Goal: Task Accomplishment & Management: Use online tool/utility

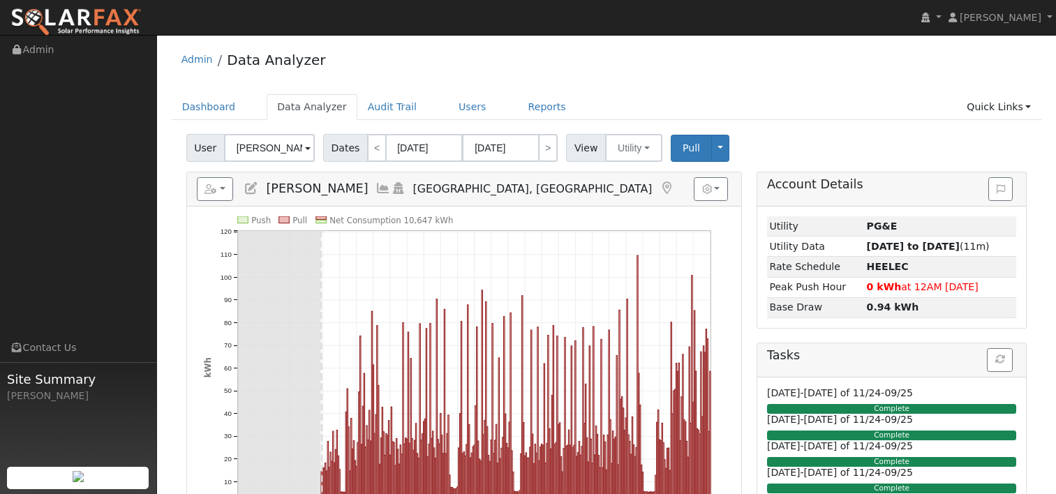
scroll to position [70, 0]
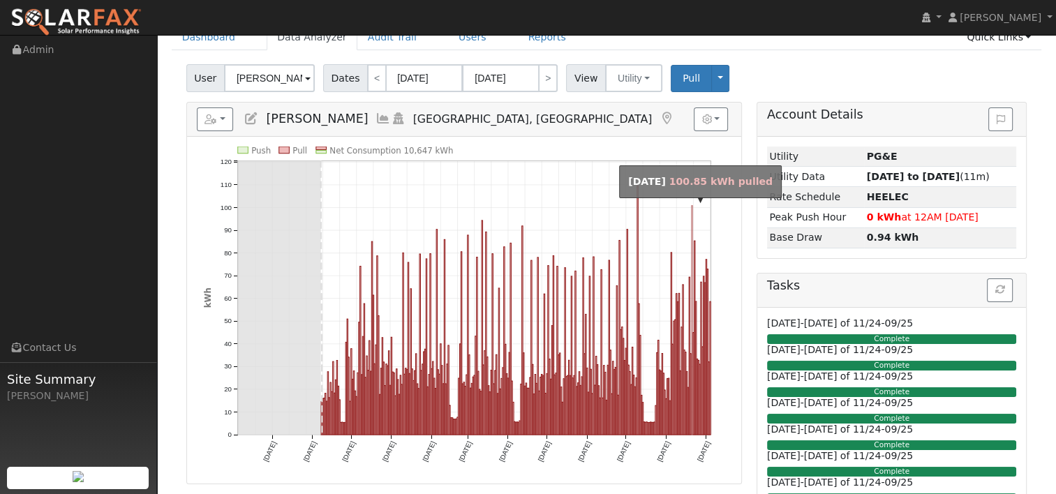
click at [691, 226] on rect "onclick=""" at bounding box center [691, 320] width 1 height 229
type input "[DATE]"
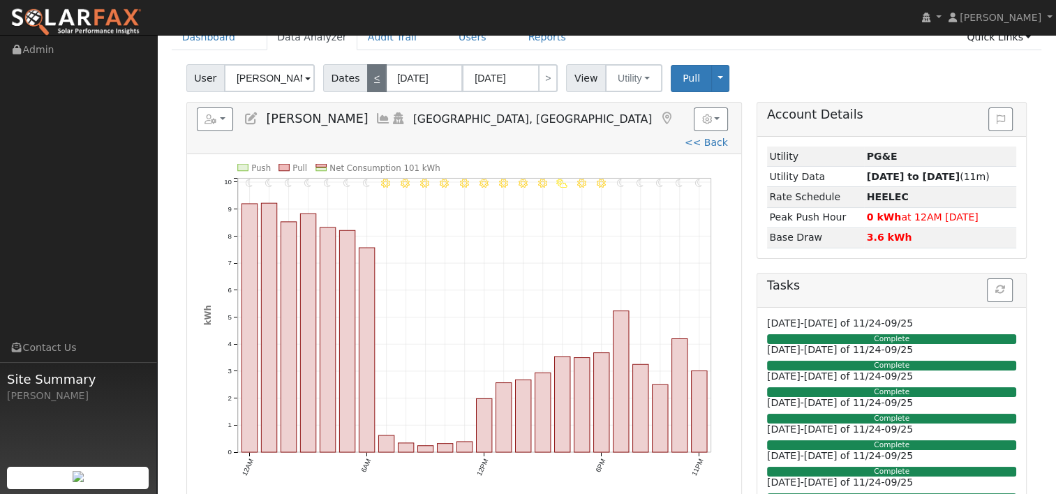
click at [371, 78] on link "<" at bounding box center [377, 78] width 20 height 28
type input "[DATE]"
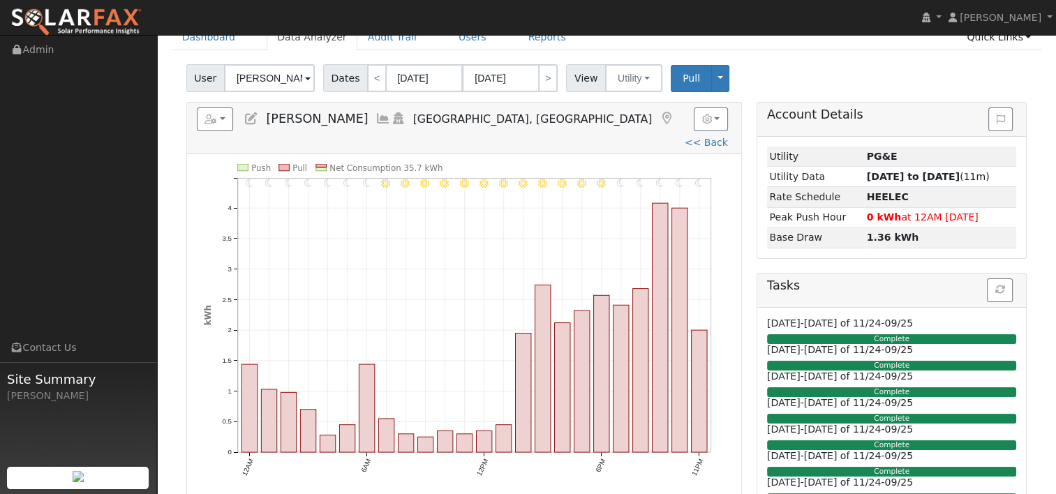
click at [375, 76] on link "<" at bounding box center [377, 78] width 20 height 28
type input "[DATE]"
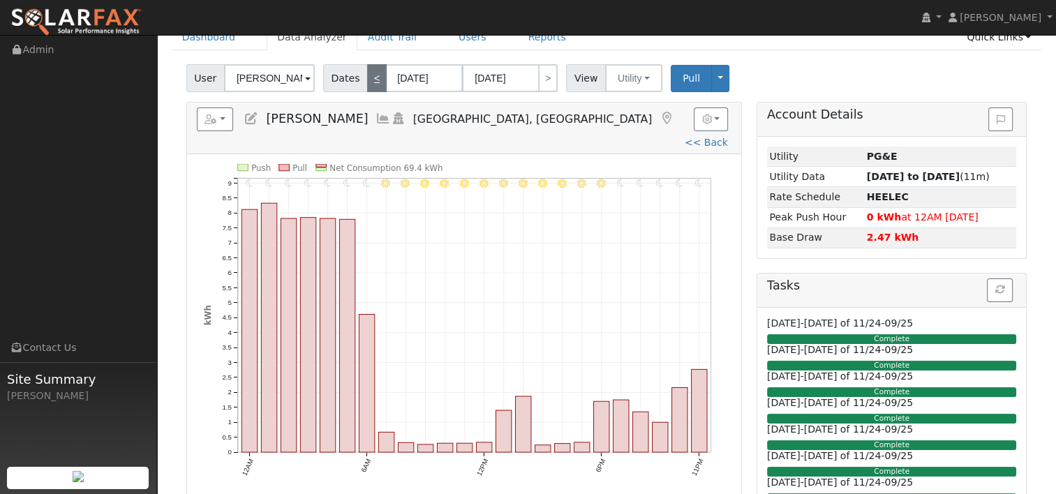
click at [368, 80] on link "<" at bounding box center [377, 78] width 20 height 28
type input "[DATE]"
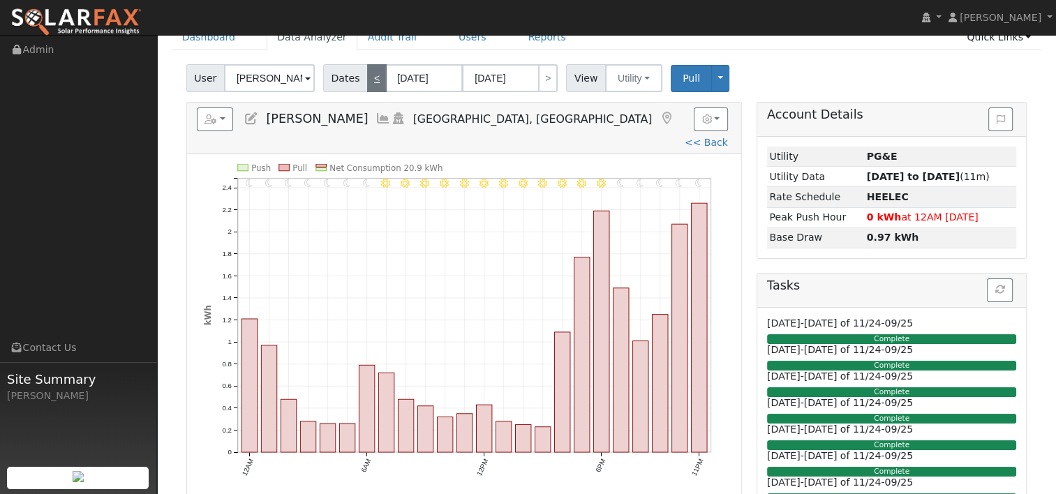
click at [368, 80] on link "<" at bounding box center [377, 78] width 20 height 28
type input "[DATE]"
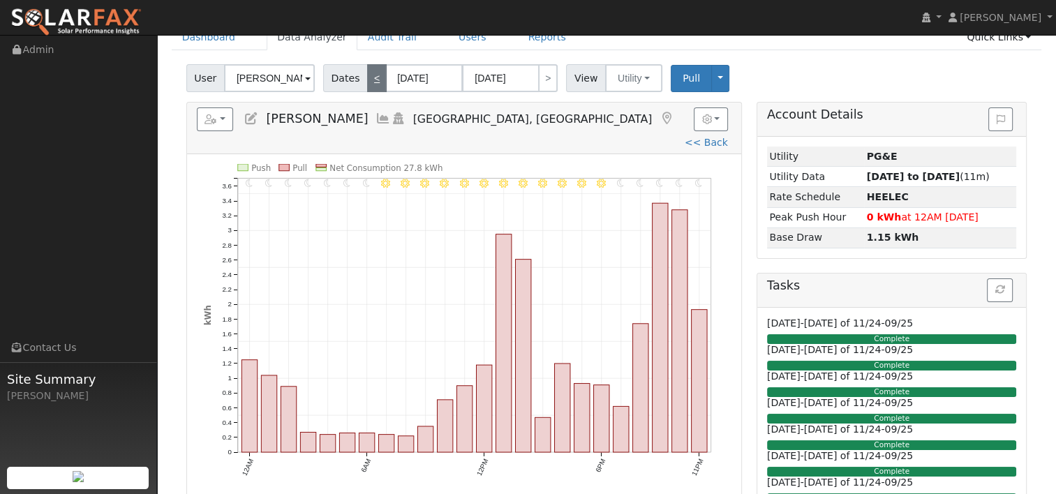
click at [368, 80] on link "<" at bounding box center [377, 78] width 20 height 28
type input "[DATE]"
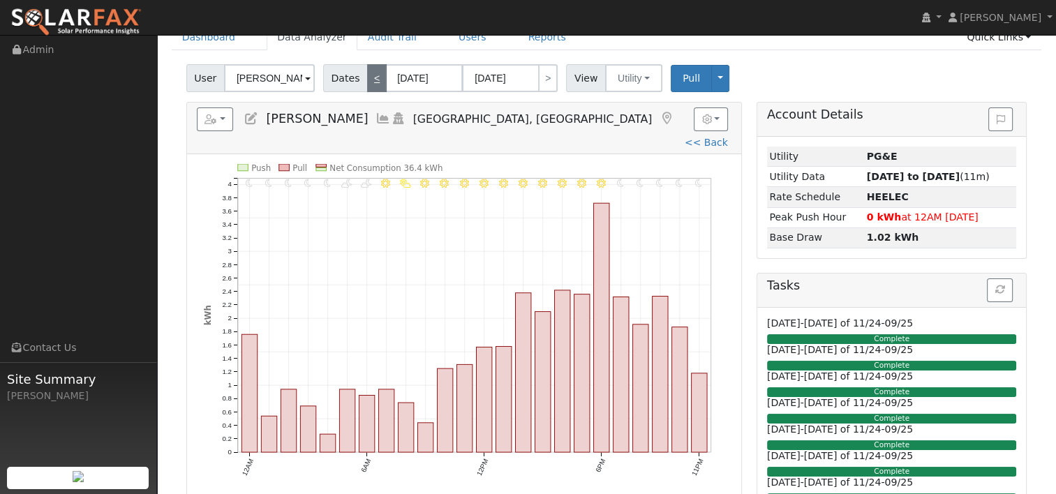
click at [368, 80] on link "<" at bounding box center [377, 78] width 20 height 28
type input "[DATE]"
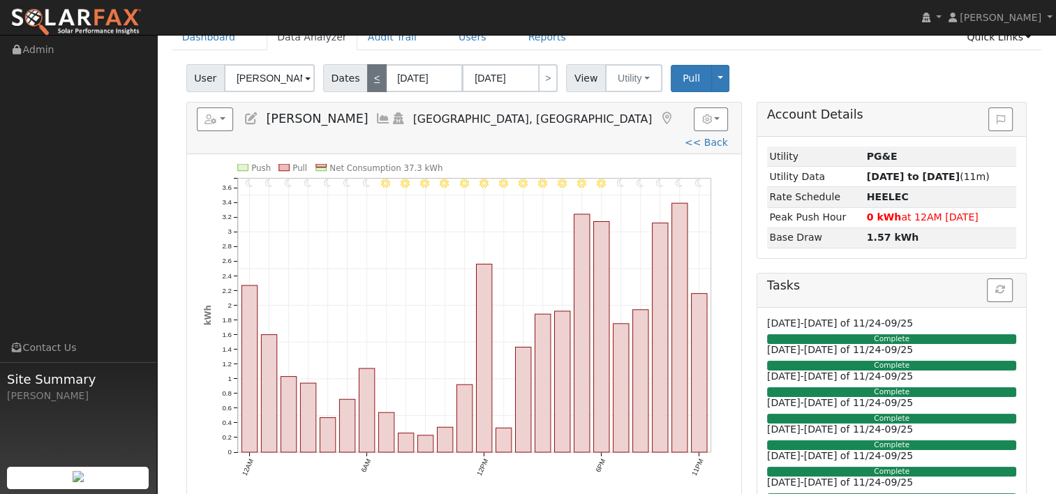
click at [368, 80] on link "<" at bounding box center [377, 78] width 20 height 28
type input "[DATE]"
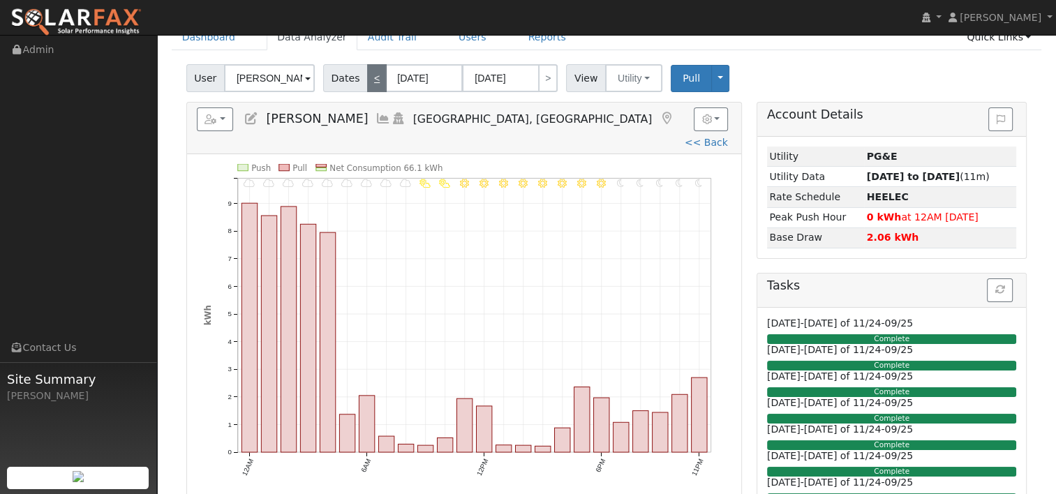
click at [368, 80] on link "<" at bounding box center [377, 78] width 20 height 28
type input "[DATE]"
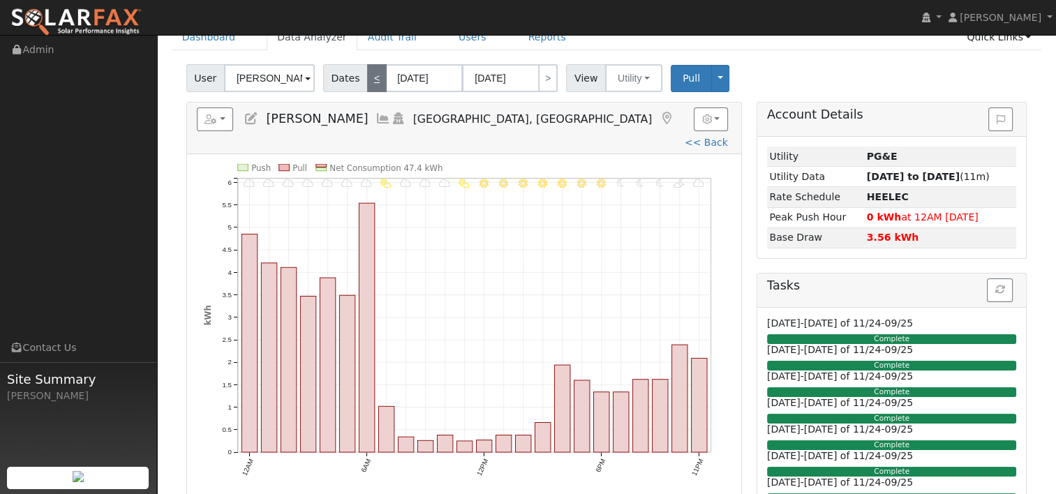
click at [368, 80] on link "<" at bounding box center [377, 78] width 20 height 28
type input "[DATE]"
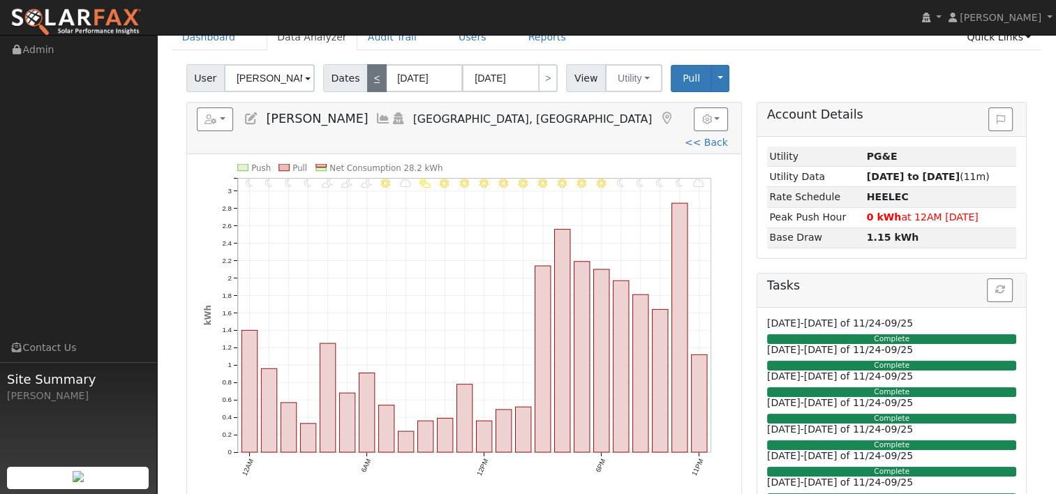
click at [368, 80] on link "<" at bounding box center [377, 78] width 20 height 28
type input "[DATE]"
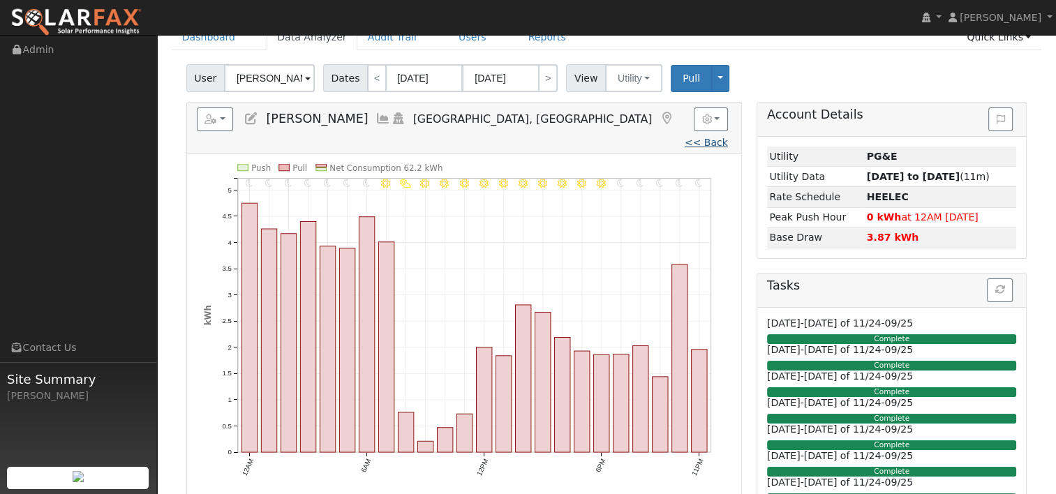
click at [685, 137] on link "<< Back" at bounding box center [706, 142] width 43 height 11
type input "[DATE]"
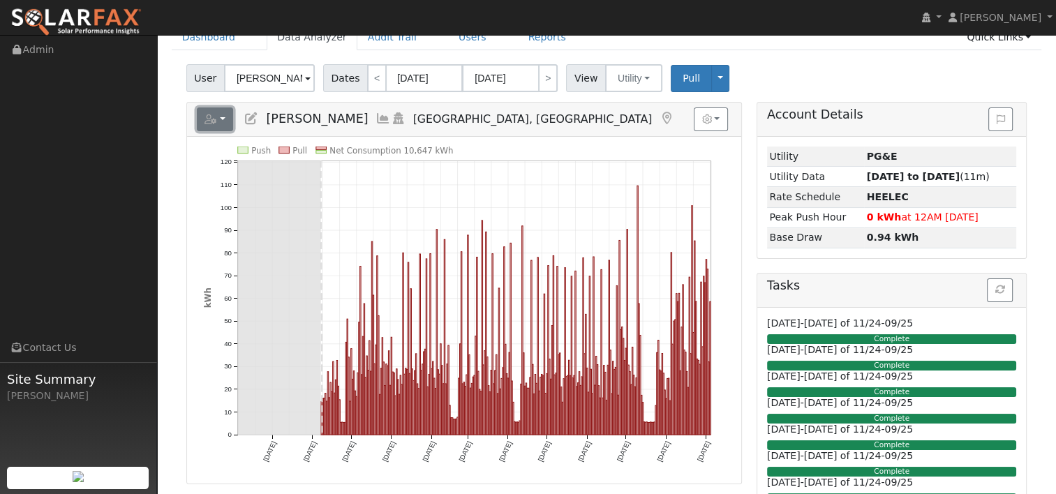
click at [221, 115] on button "button" at bounding box center [215, 120] width 37 height 24
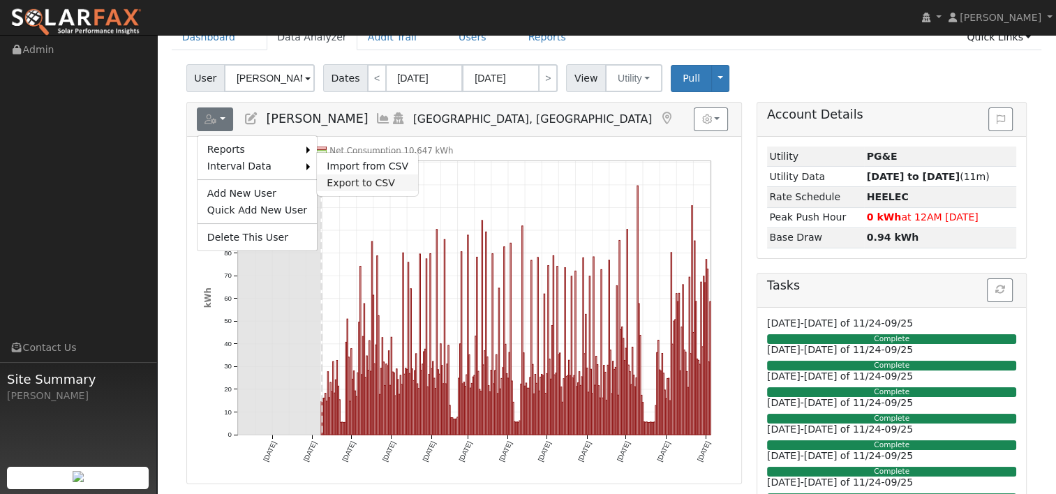
click at [348, 180] on link "Export to CSV" at bounding box center [367, 183] width 101 height 17
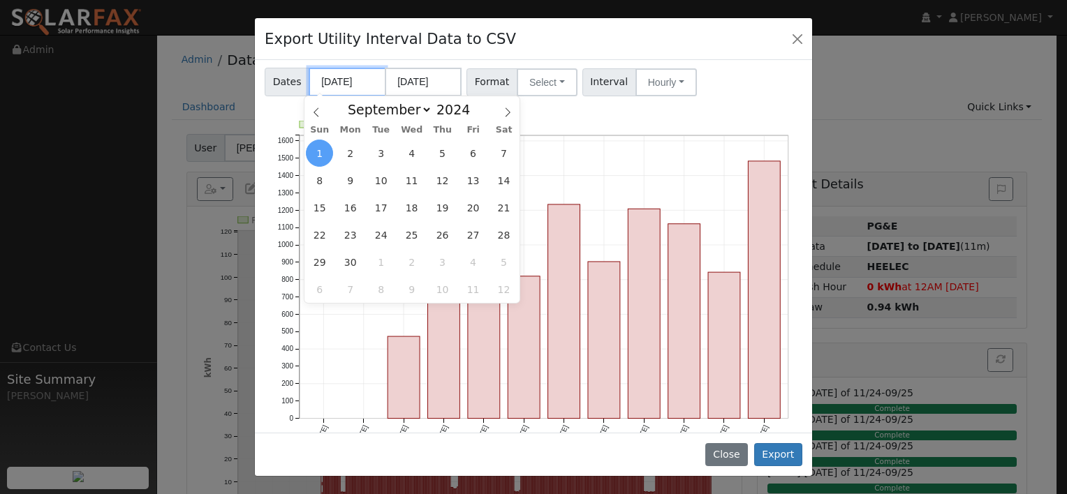
click at [352, 80] on input "[DATE]" at bounding box center [347, 82] width 77 height 29
click at [507, 110] on icon at bounding box center [507, 112] width 5 height 9
select select "10"
click at [473, 147] on span "1" at bounding box center [472, 153] width 27 height 27
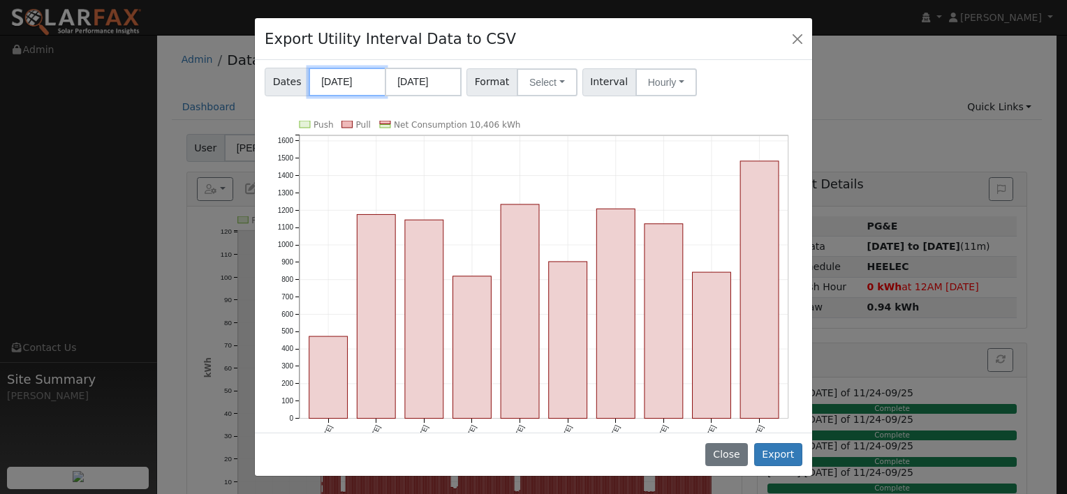
scroll to position [0, 0]
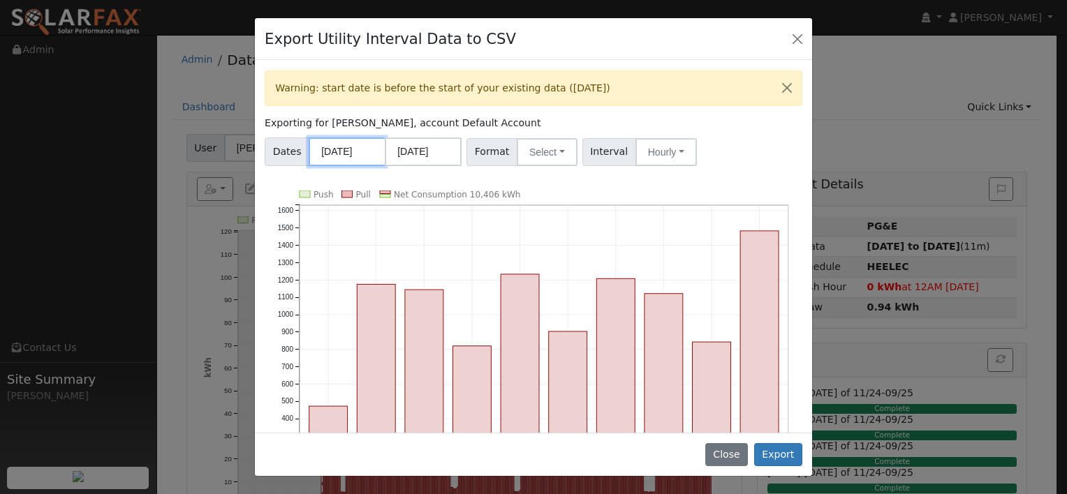
click at [338, 150] on input "[DATE]" at bounding box center [347, 152] width 77 height 29
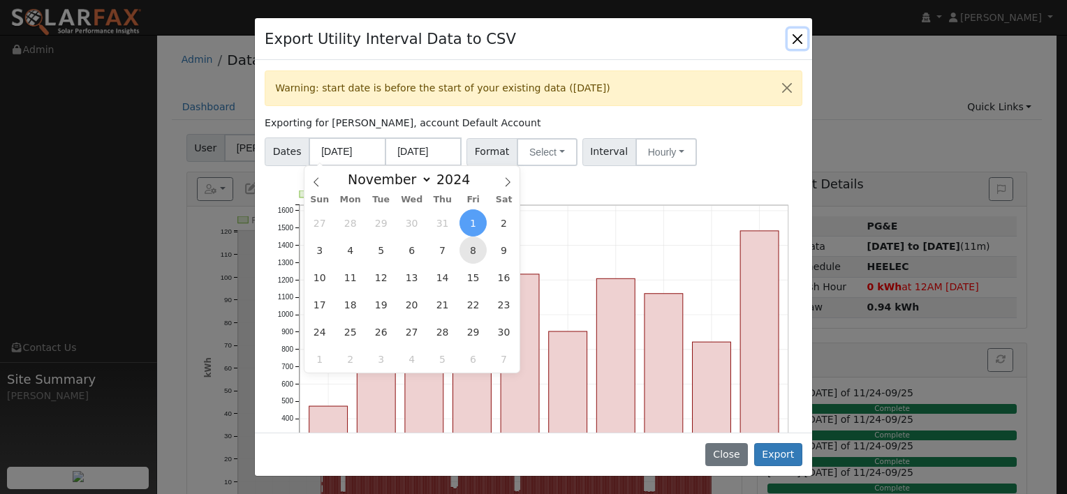
click at [471, 254] on span "8" at bounding box center [472, 250] width 27 height 27
type input "[DATE]"
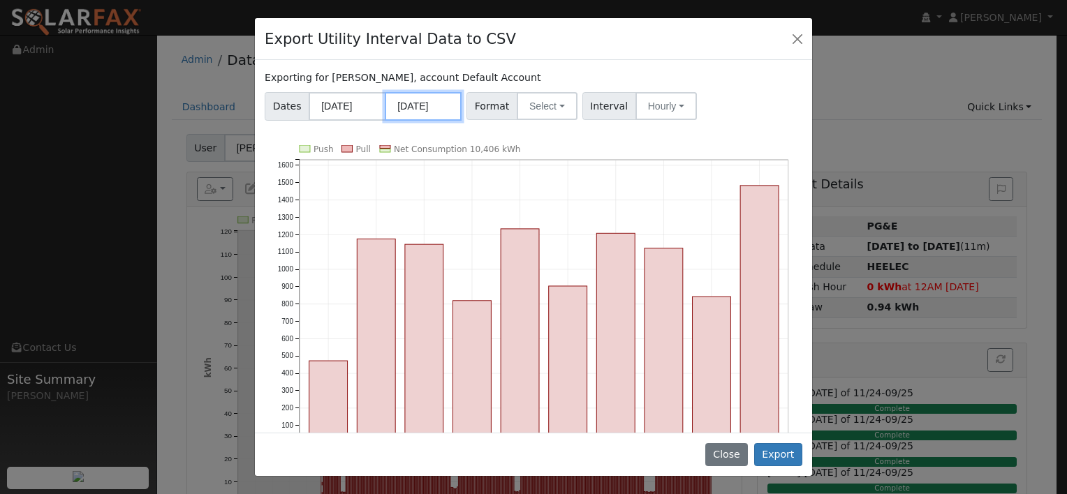
click at [441, 107] on input "[DATE]" at bounding box center [423, 106] width 77 height 29
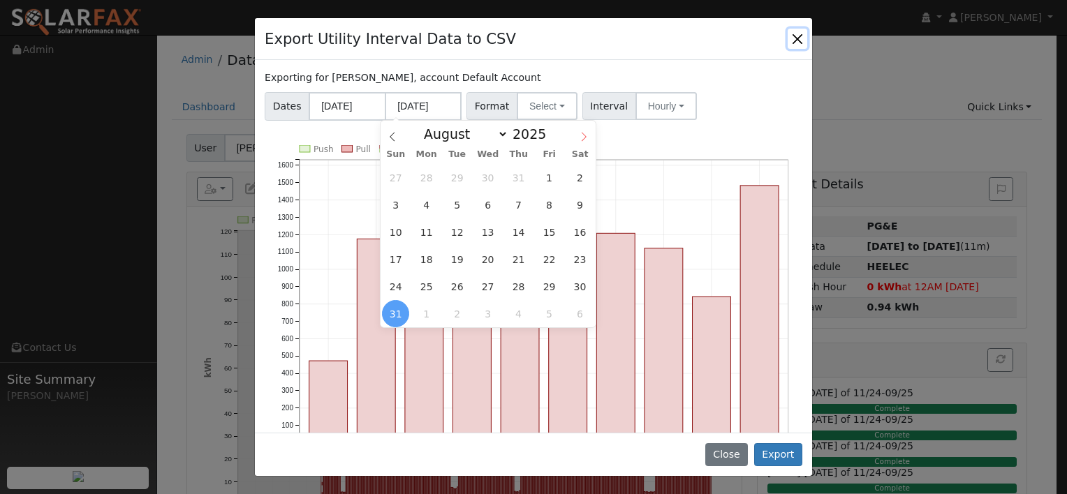
click at [579, 135] on icon at bounding box center [584, 137] width 10 height 10
click at [396, 140] on icon at bounding box center [393, 137] width 10 height 10
select select "8"
click at [517, 179] on span "4" at bounding box center [518, 177] width 27 height 27
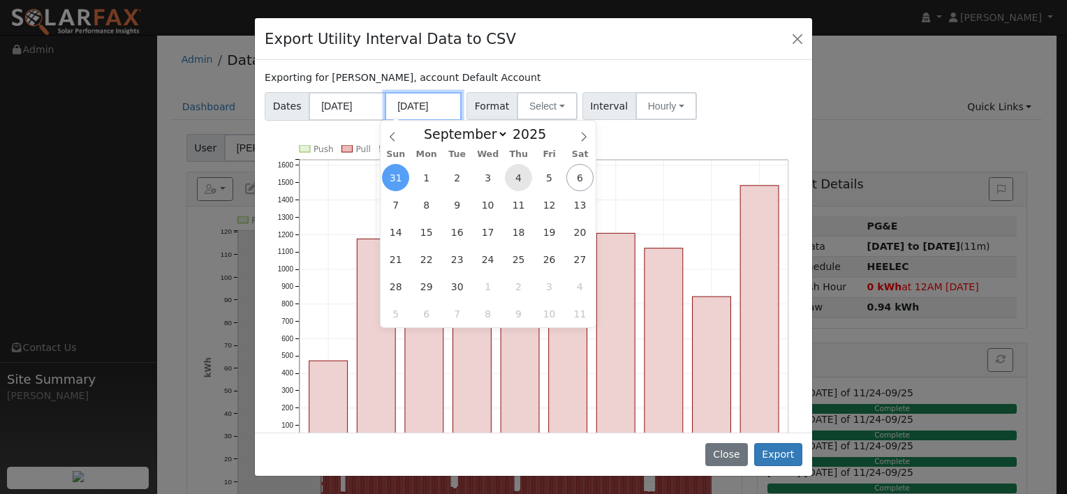
type input "[DATE]"
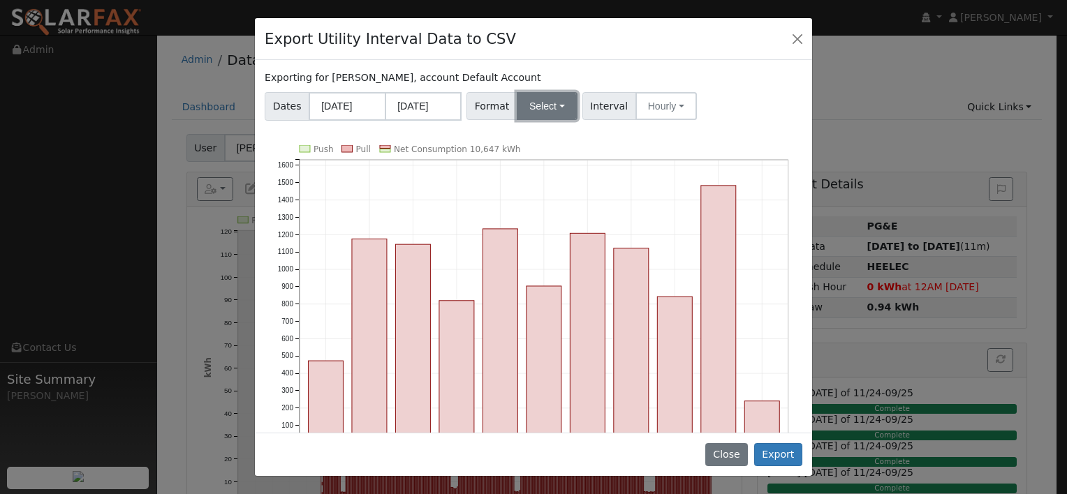
click at [550, 101] on button "Select" at bounding box center [547, 106] width 61 height 28
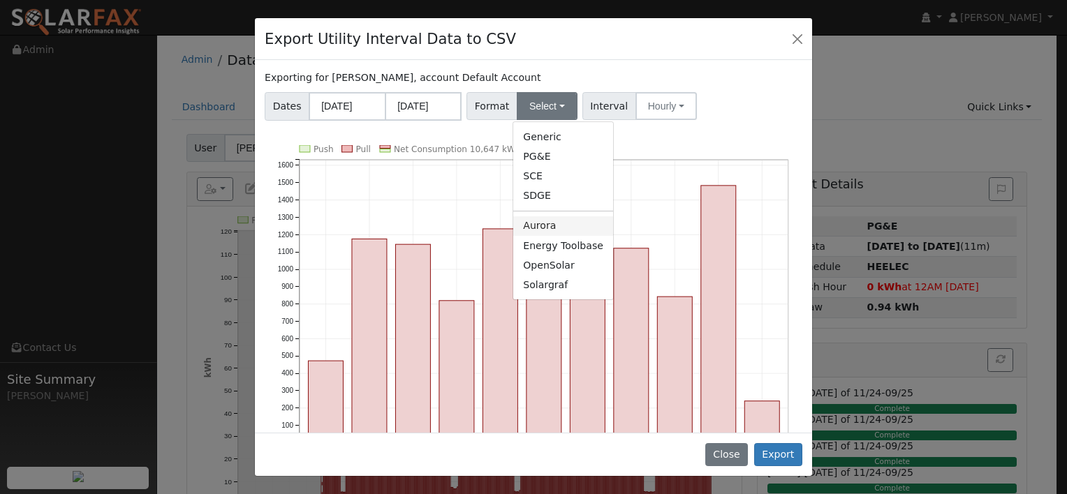
click at [531, 226] on link "Aurora" at bounding box center [563, 226] width 100 height 20
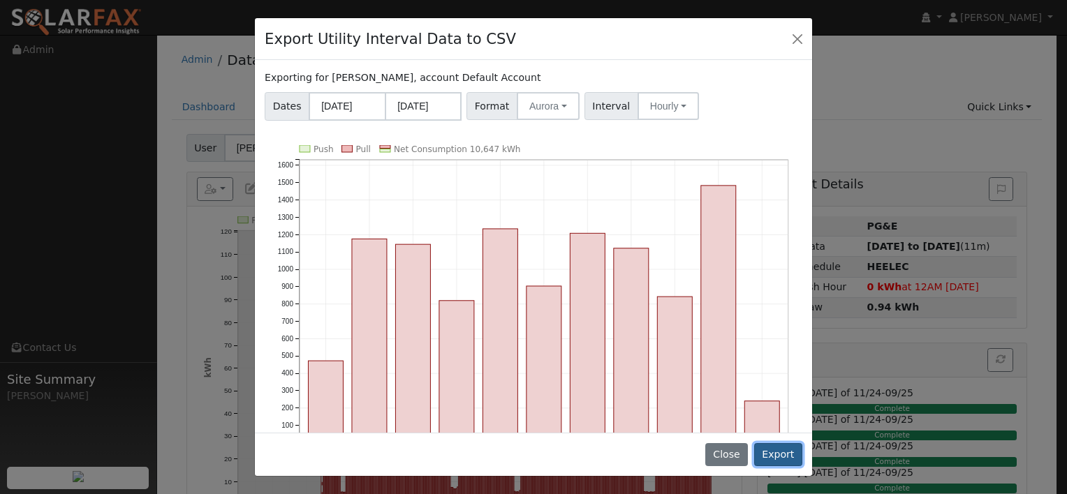
click at [794, 458] on button "Export" at bounding box center [778, 455] width 48 height 24
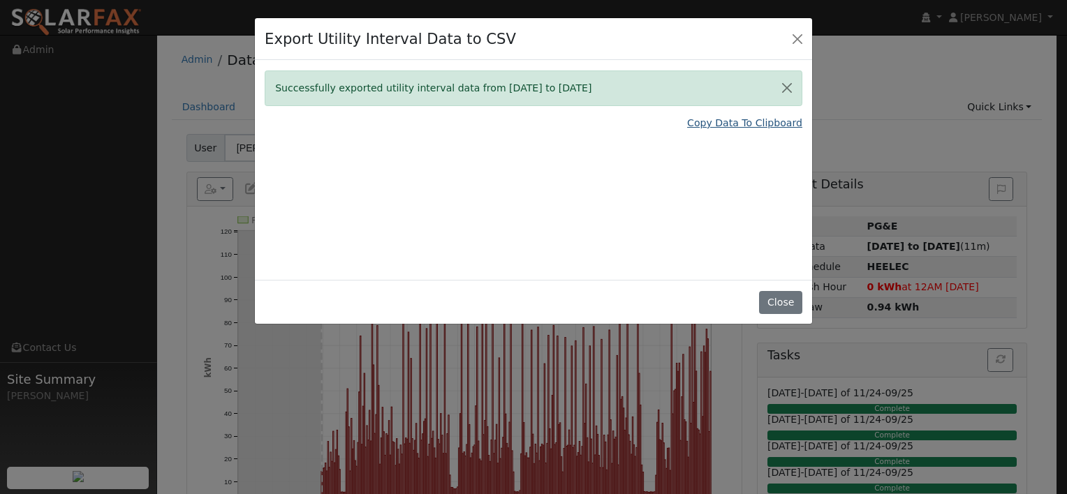
click at [705, 123] on link "Copy Data To Clipboard" at bounding box center [744, 123] width 115 height 15
